Goal: Check status: Check status

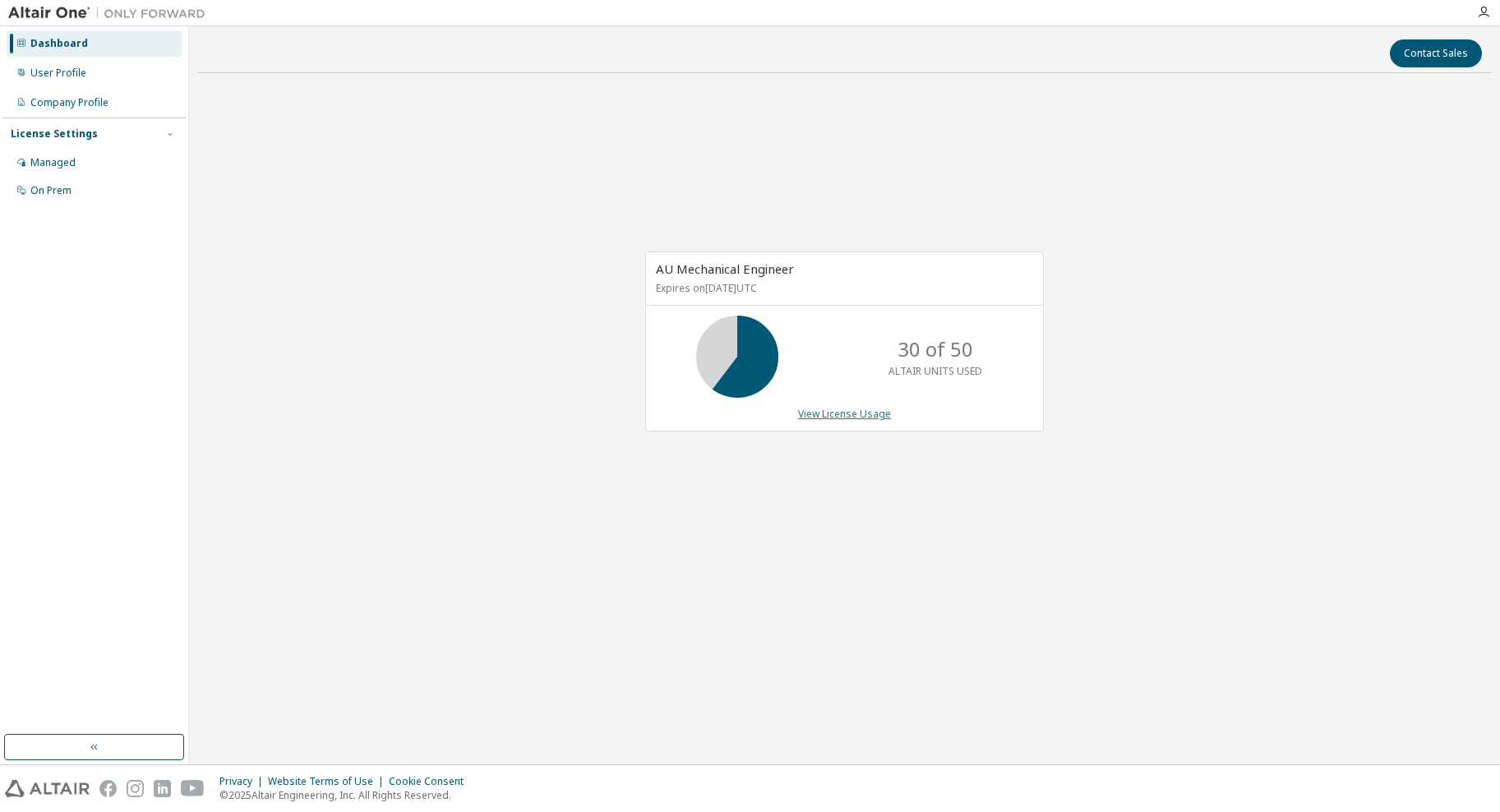
click at [836, 410] on link "View License Usage" at bounding box center [844, 414] width 93 height 14
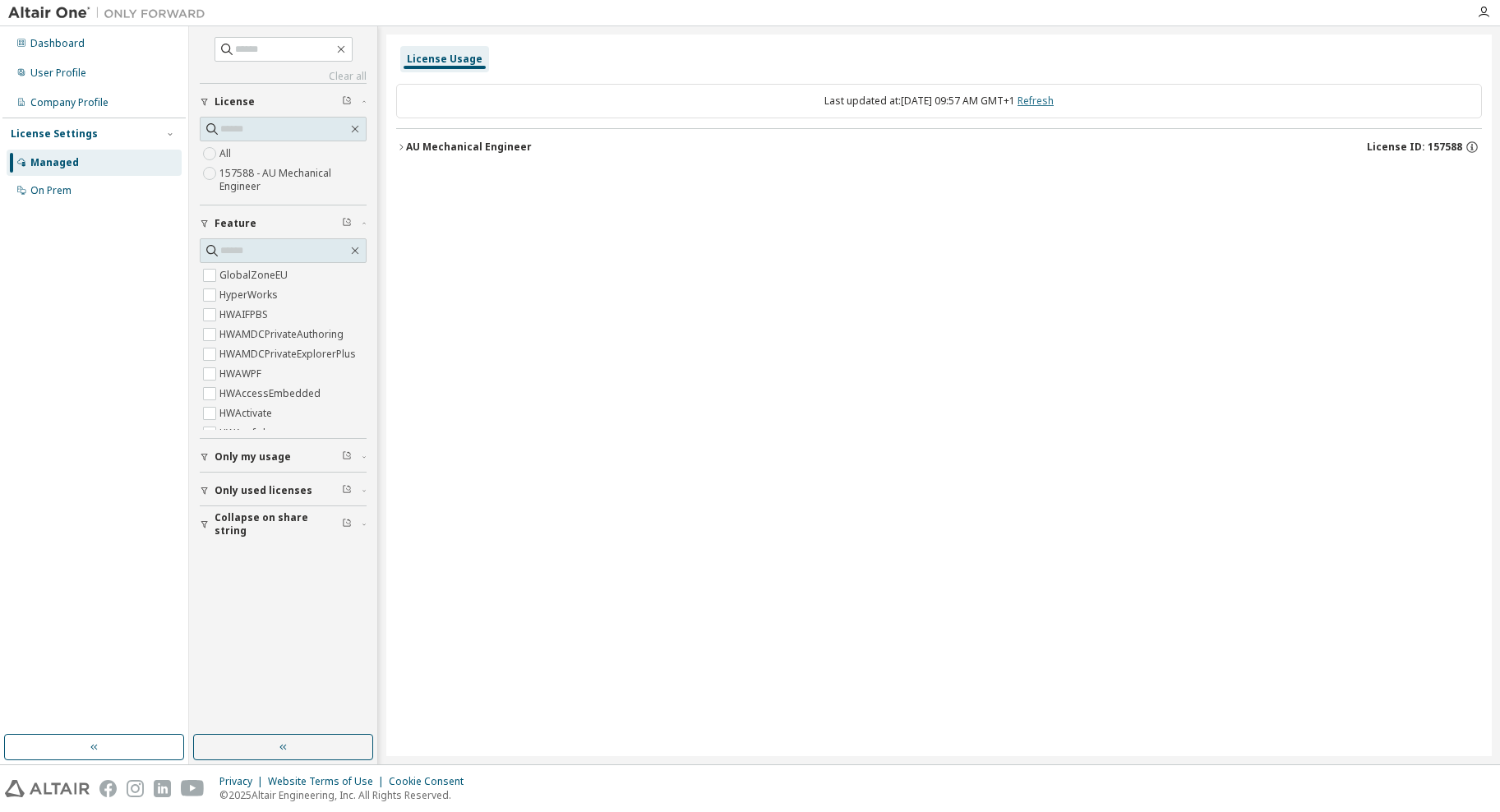
click at [1054, 101] on link "Refresh" at bounding box center [1035, 101] width 36 height 14
click at [76, 68] on div "User Profile" at bounding box center [59, 73] width 56 height 13
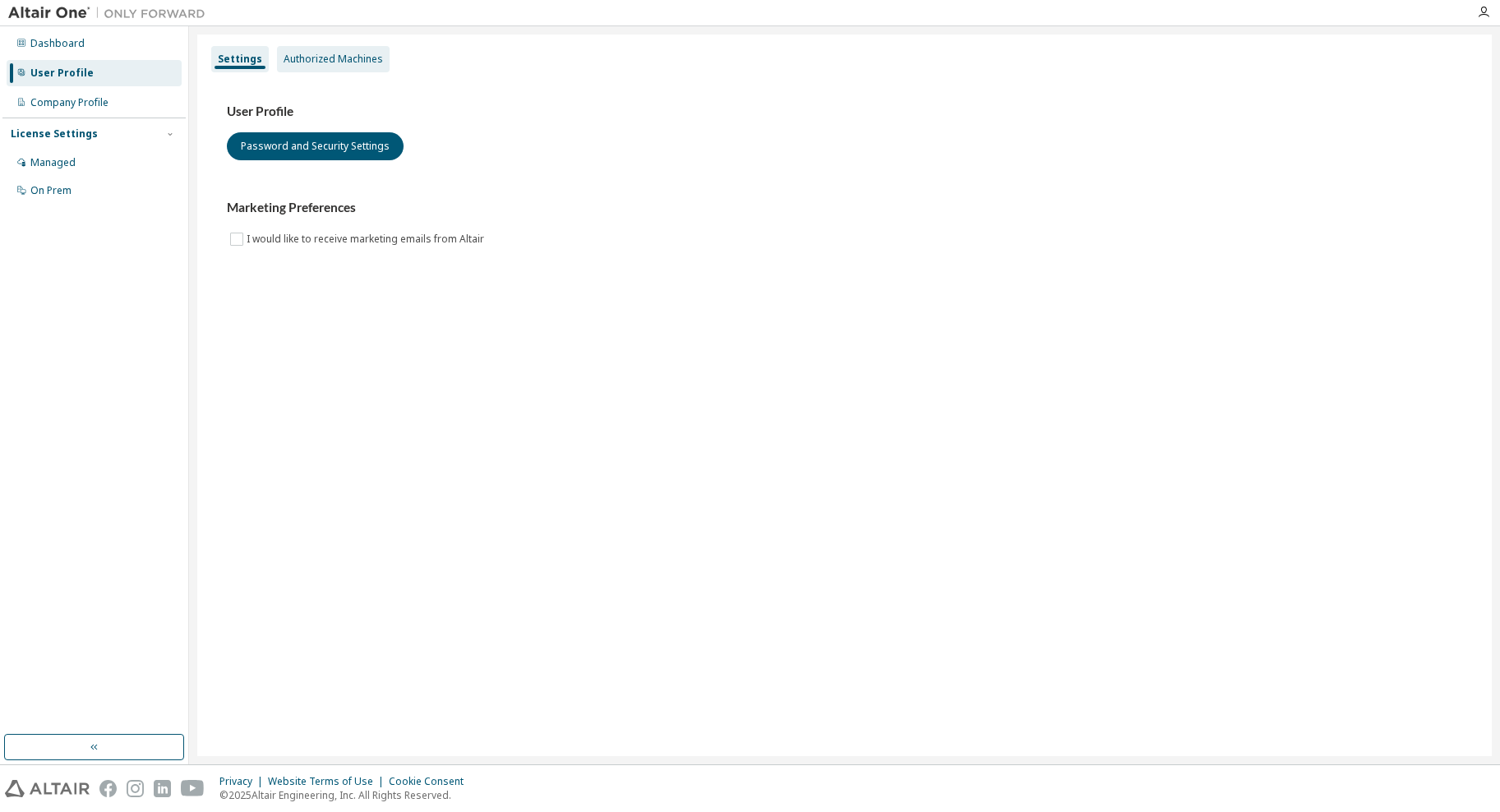
click at [304, 66] on div "Authorized Machines" at bounding box center [333, 59] width 113 height 26
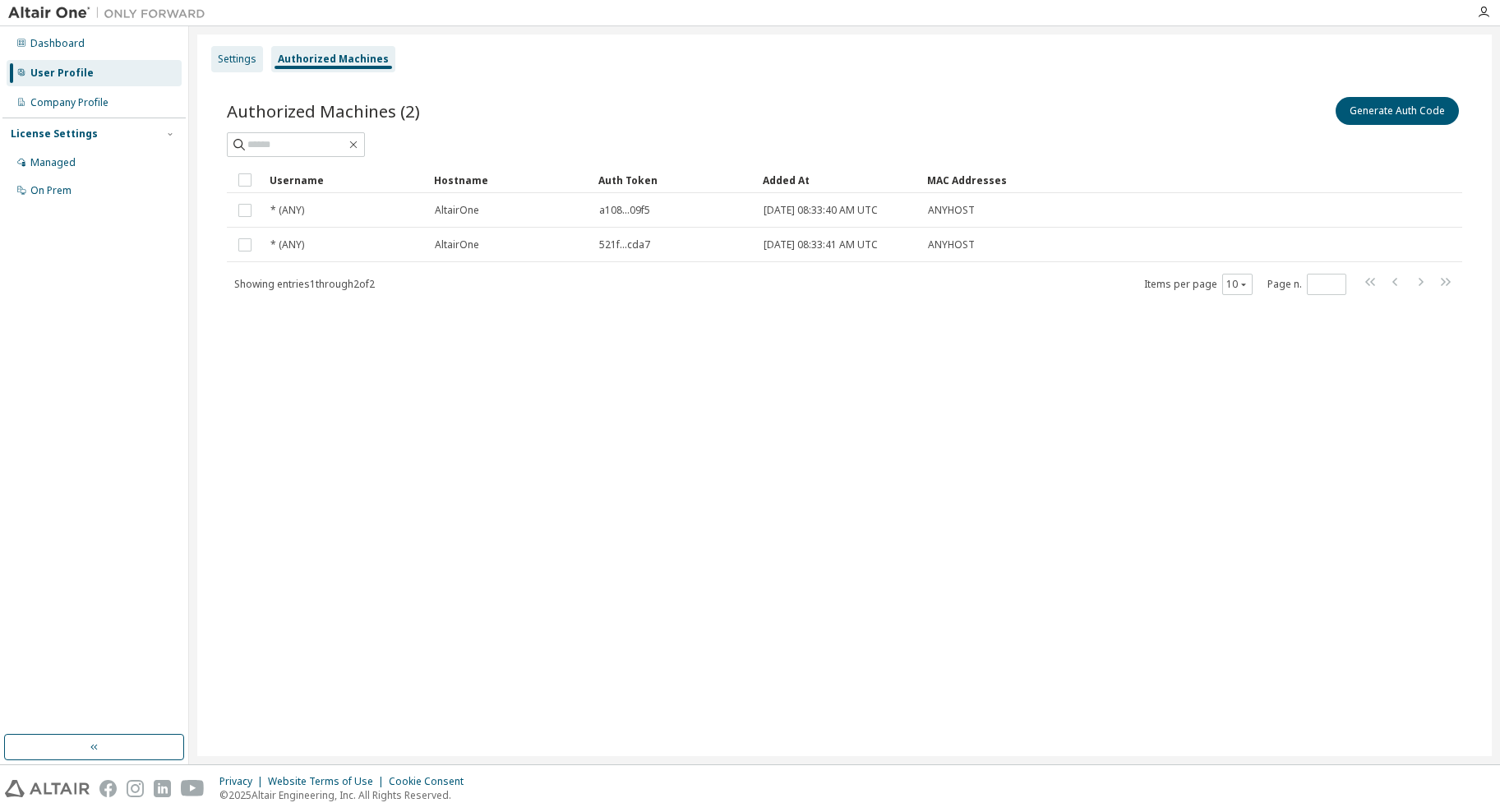
click at [237, 64] on div "Settings" at bounding box center [237, 59] width 38 height 13
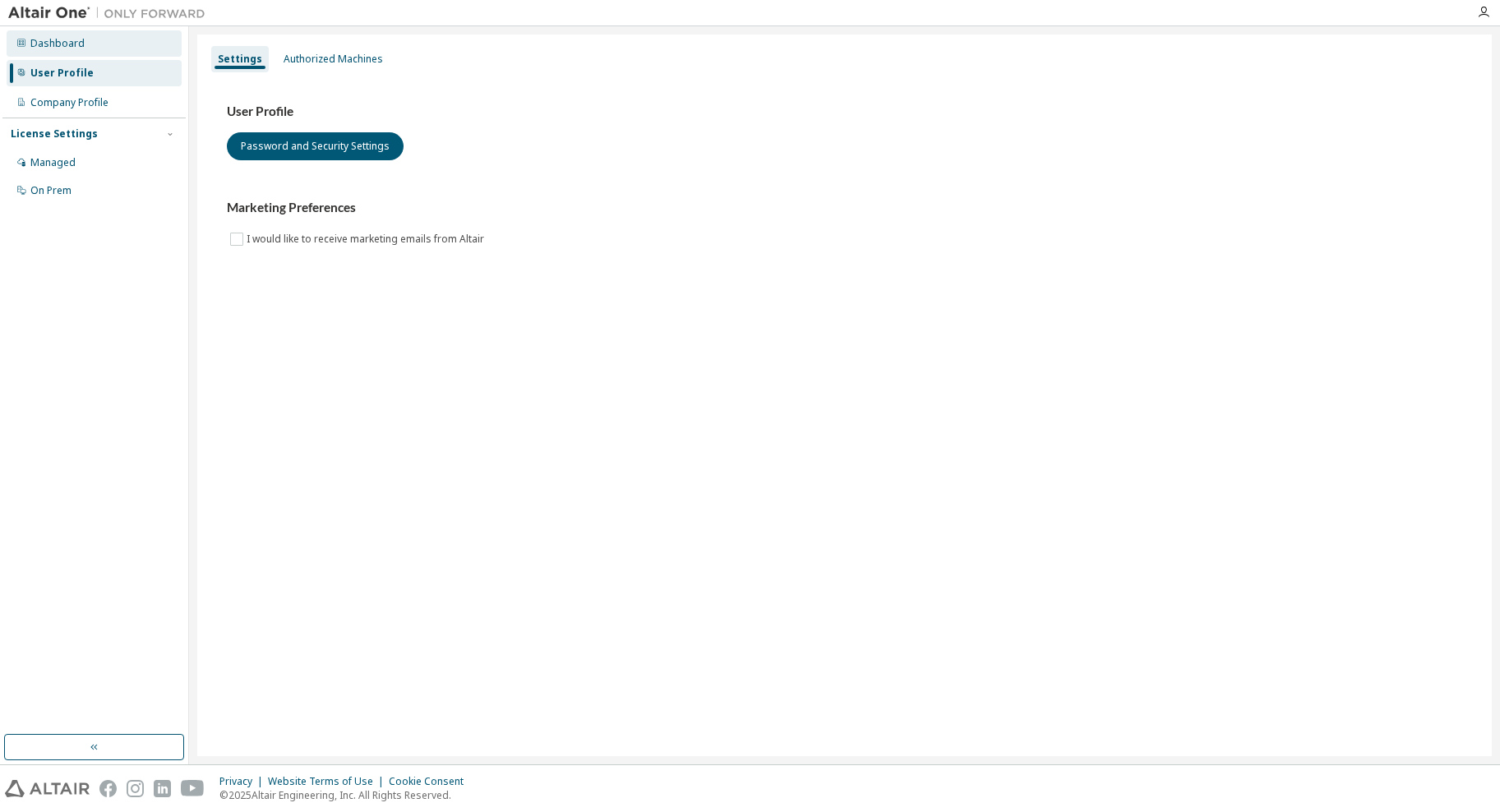
click at [86, 50] on div "Dashboard" at bounding box center [94, 44] width 175 height 26
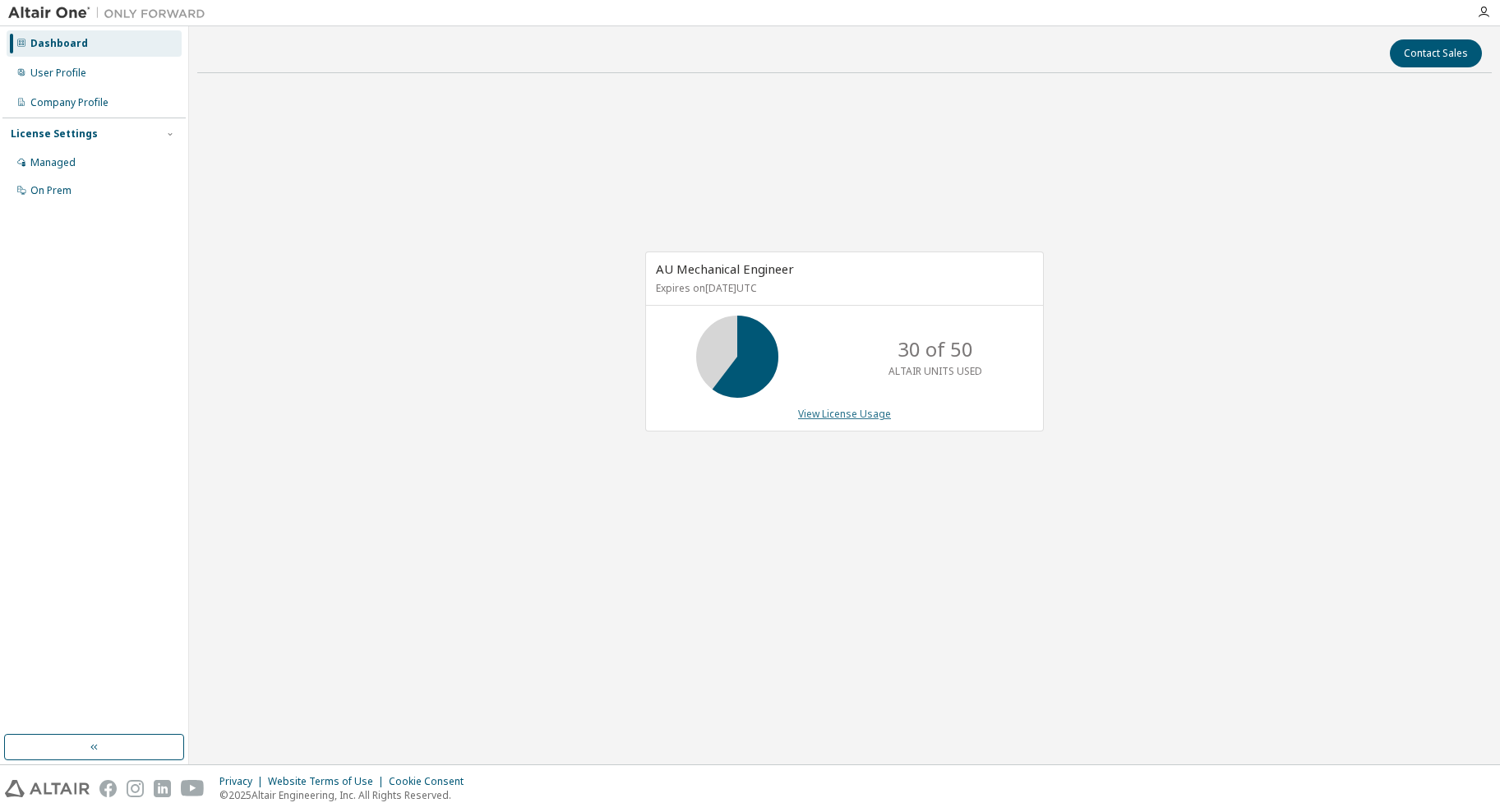
click at [853, 415] on link "View License Usage" at bounding box center [844, 414] width 93 height 14
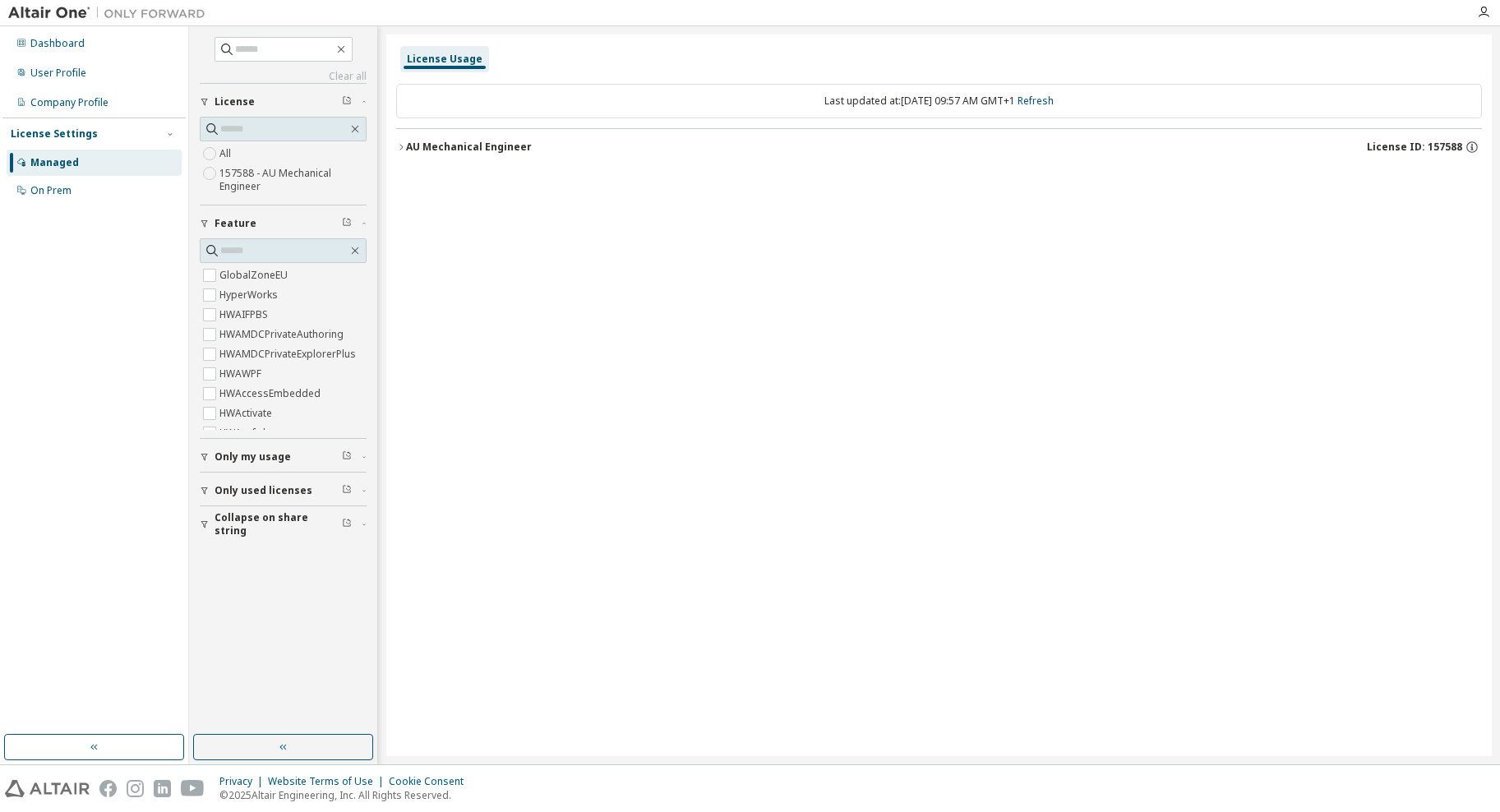
click at [283, 489] on span "Only used licenses" at bounding box center [263, 490] width 98 height 13
click at [401, 149] on icon "button" at bounding box center [400, 147] width 10 height 10
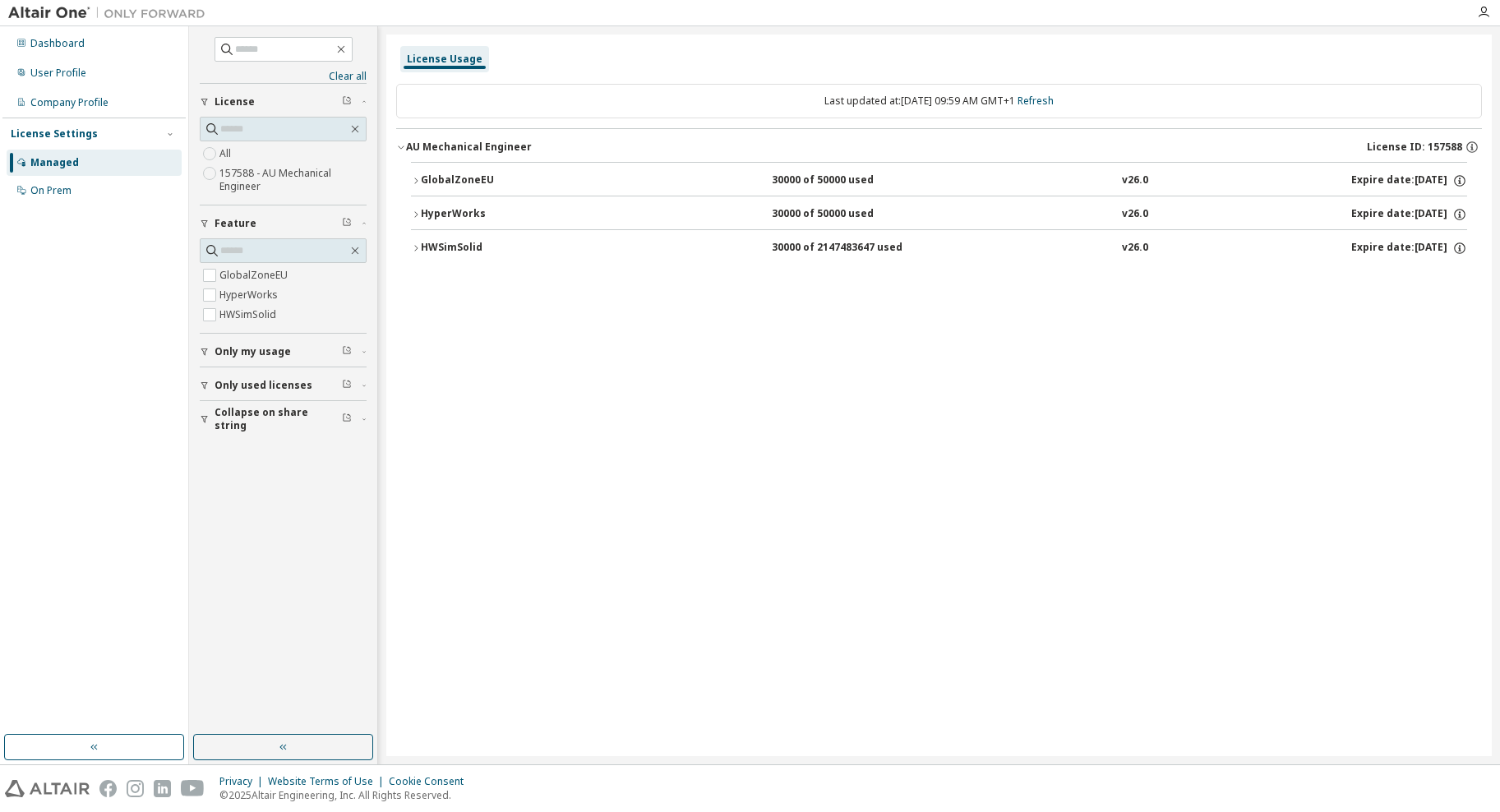
click at [418, 248] on icon "button" at bounding box center [416, 247] width 3 height 6
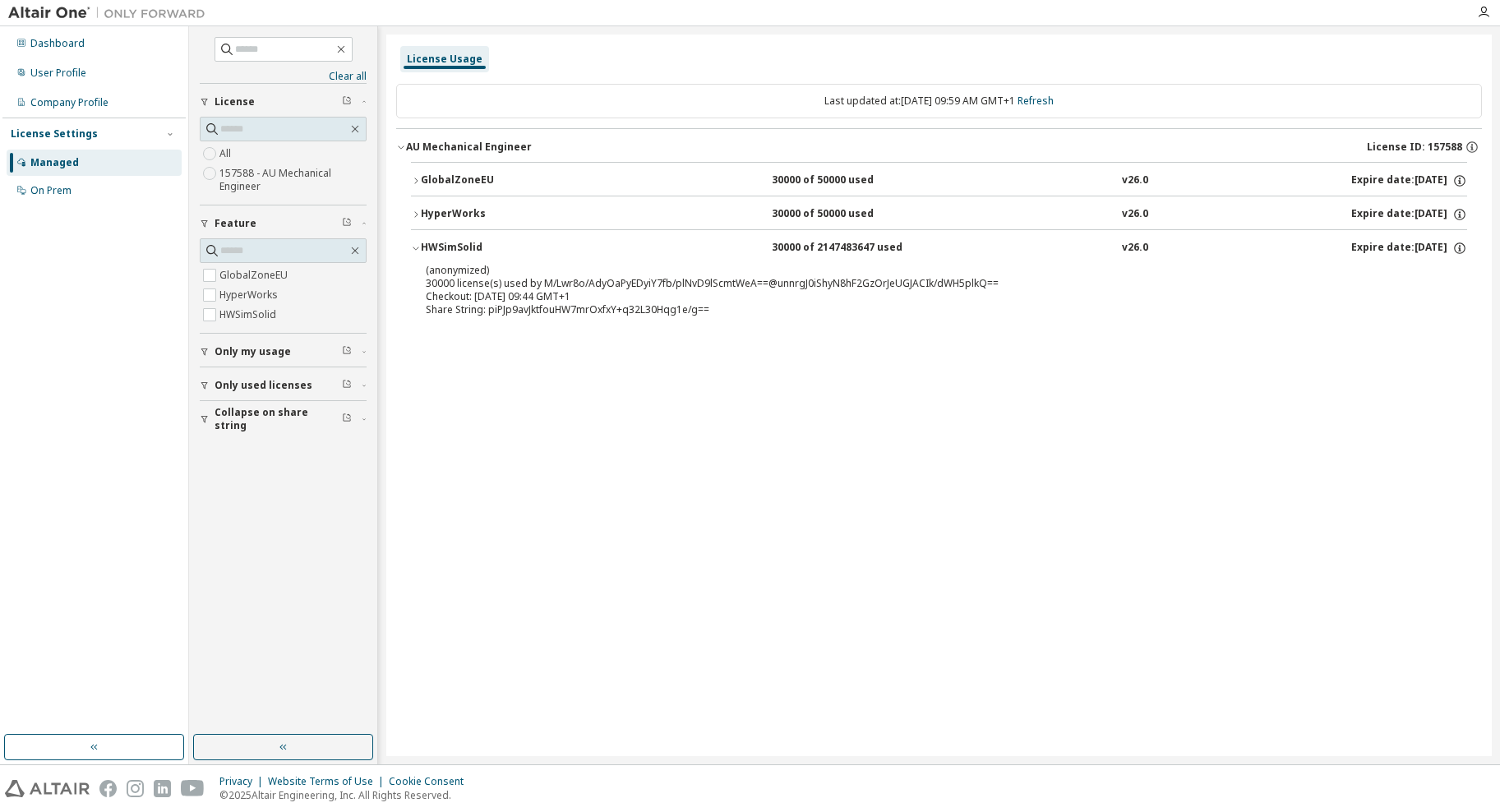
click at [418, 248] on icon "button" at bounding box center [415, 249] width 6 height 3
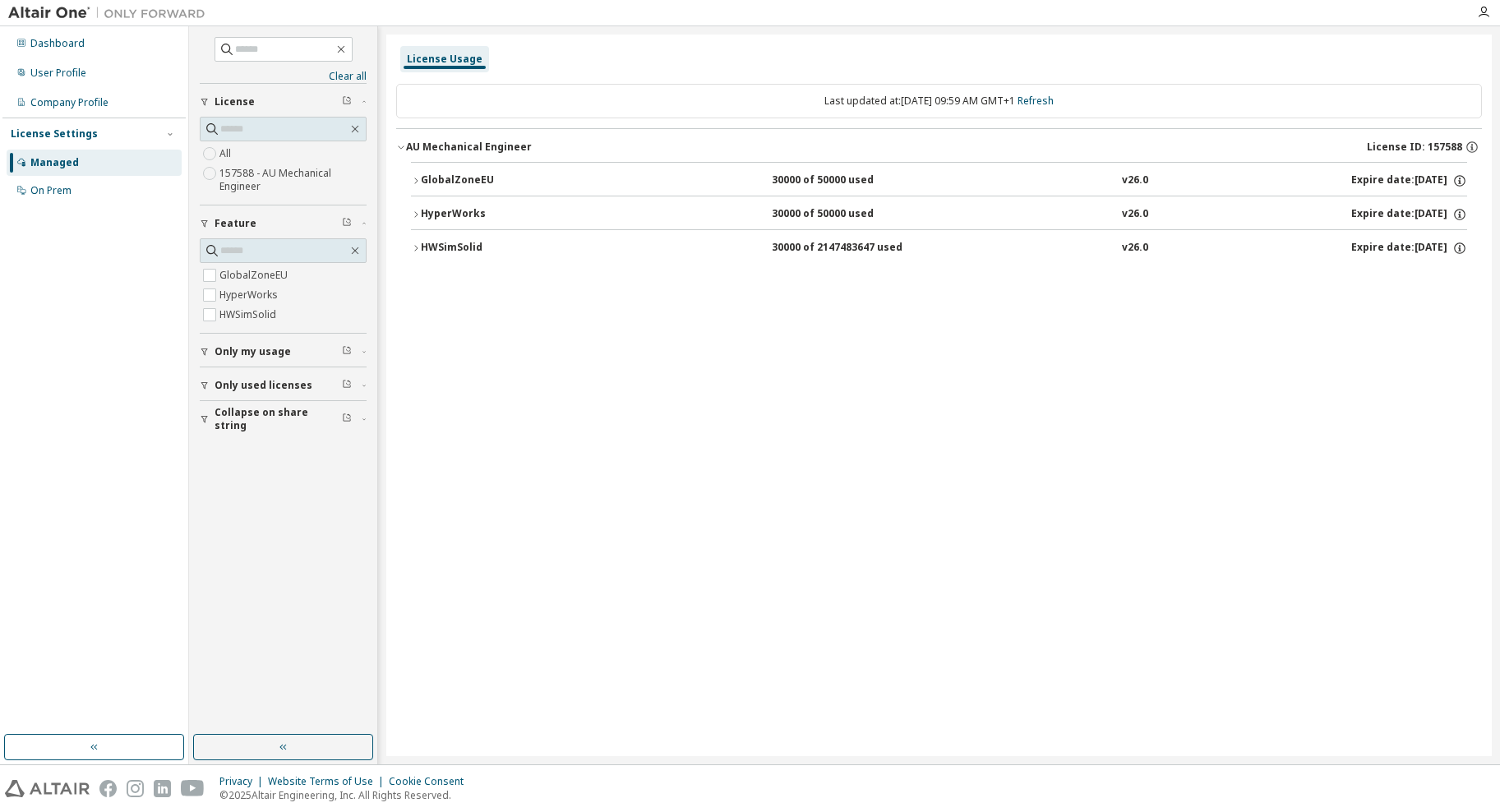
click at [419, 212] on icon "button" at bounding box center [415, 214] width 10 height 10
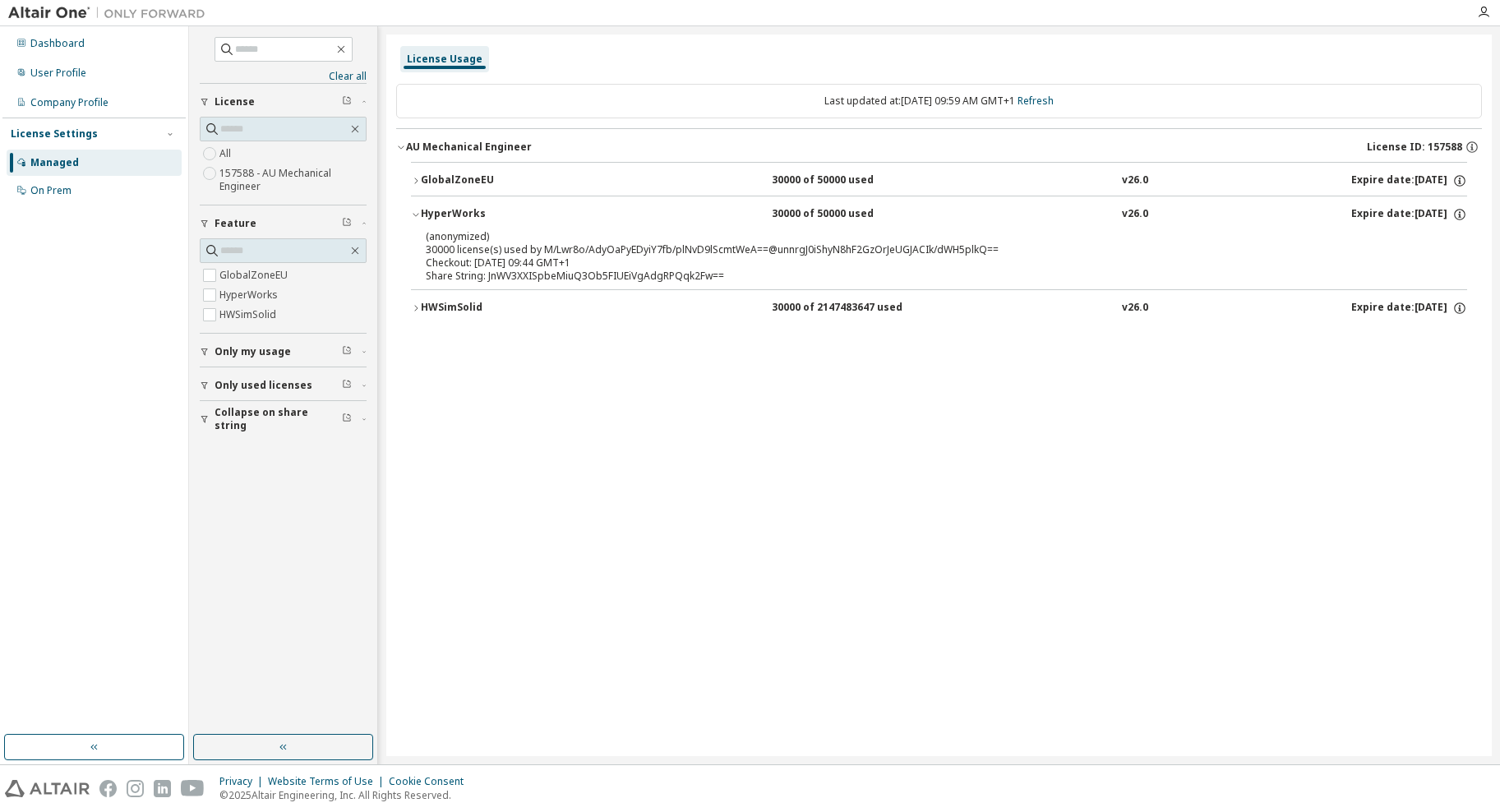
click at [419, 212] on icon "button" at bounding box center [415, 214] width 10 height 10
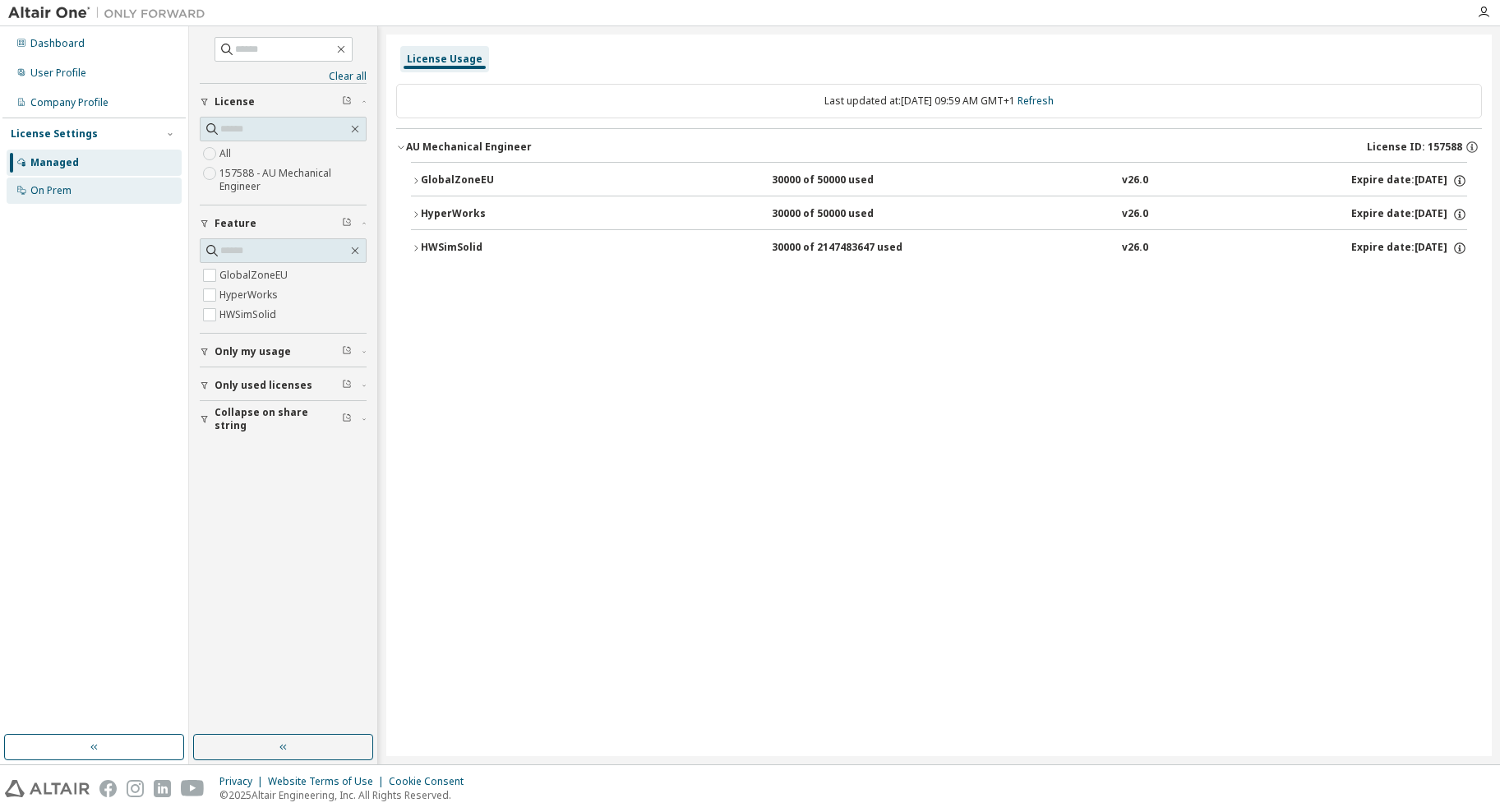
click at [44, 190] on div "On Prem" at bounding box center [51, 191] width 41 height 13
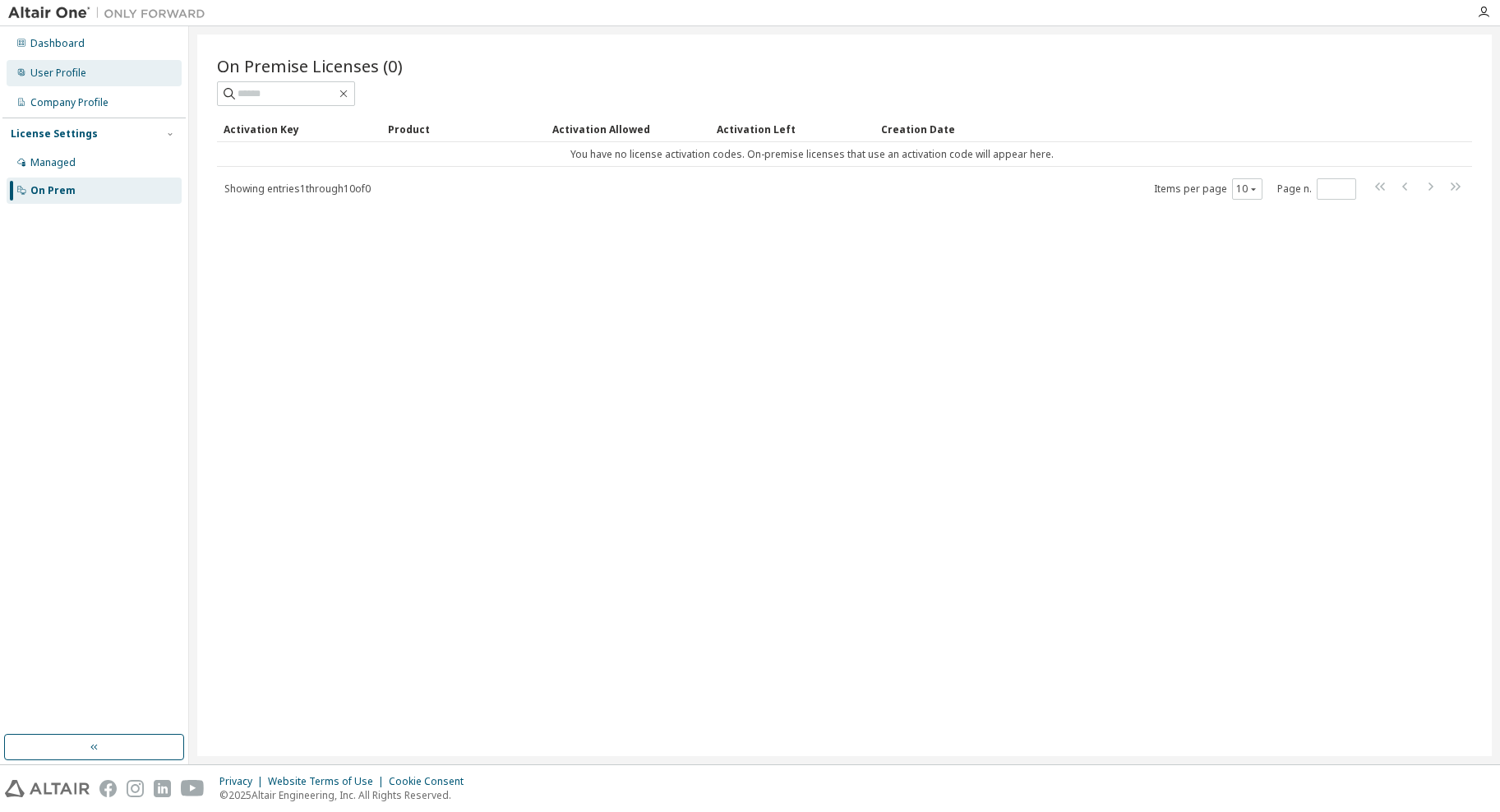
click at [67, 66] on div "User Profile" at bounding box center [59, 73] width 56 height 13
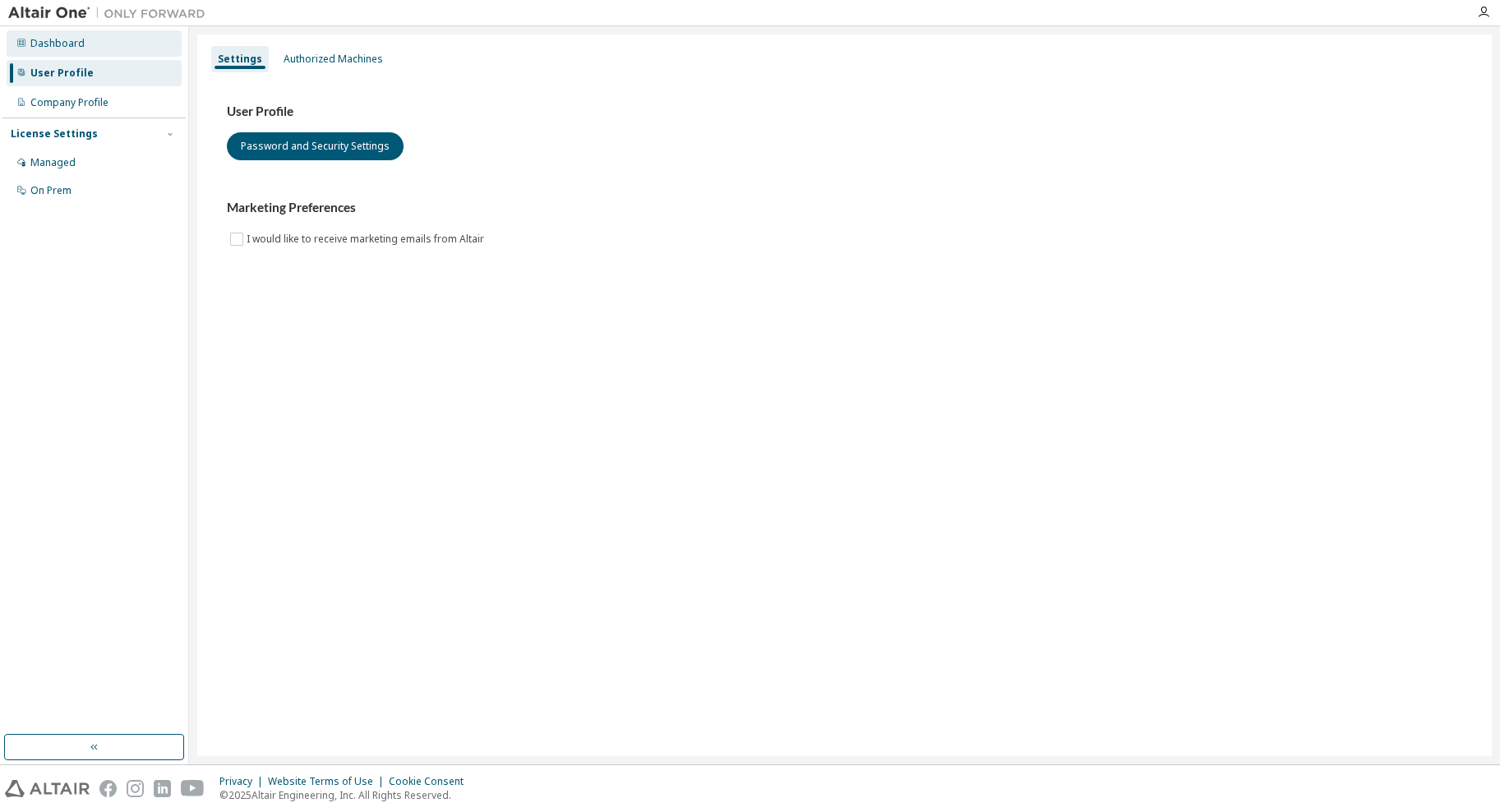
click at [94, 53] on div "Dashboard" at bounding box center [94, 44] width 175 height 26
